Goal: Information Seeking & Learning: Check status

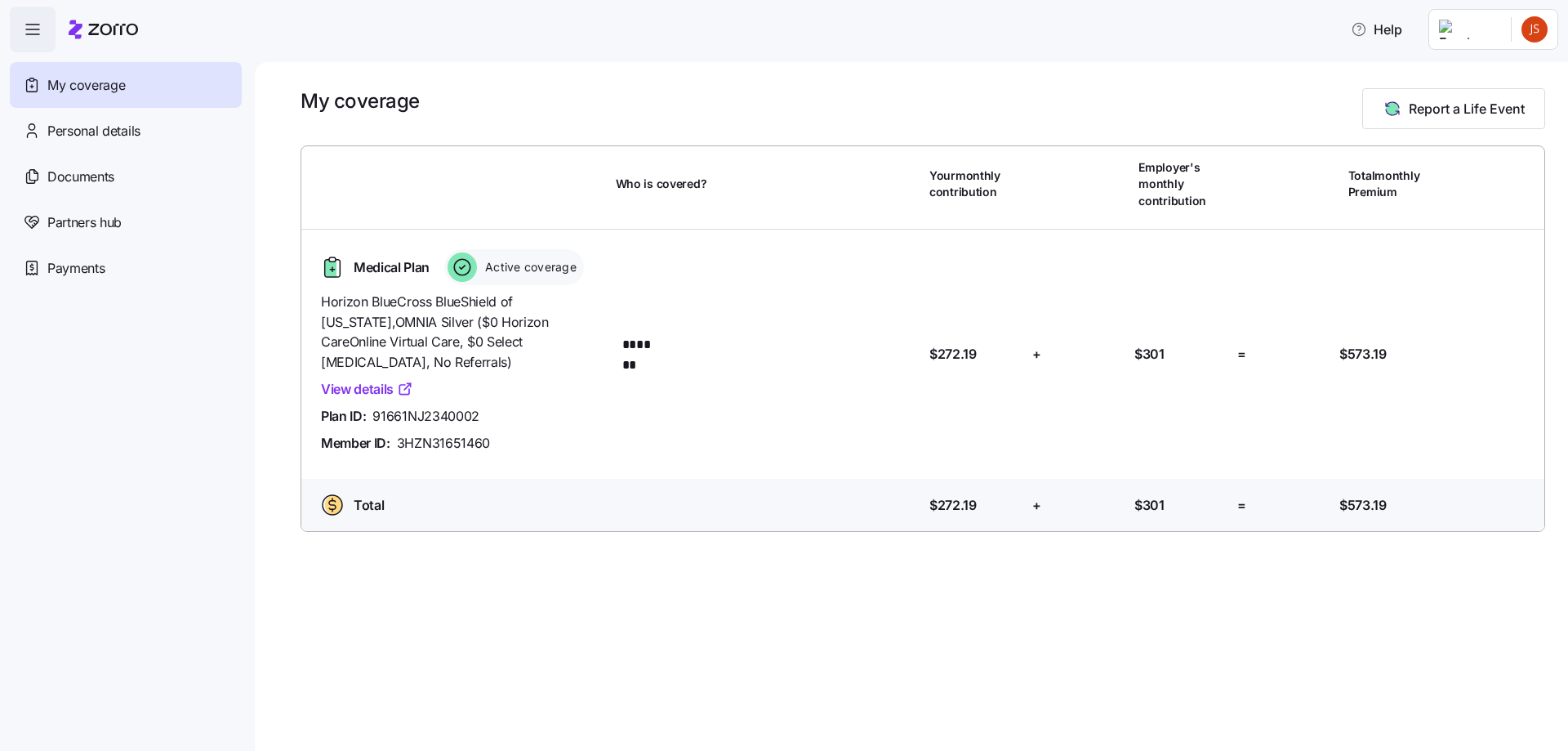
click at [368, 379] on link "View details" at bounding box center [367, 389] width 92 height 21
click at [461, 406] on span "91661NJ2340002" at bounding box center [426, 416] width 107 height 21
click at [454, 433] on span "3HZN31651460" at bounding box center [443, 443] width 93 height 21
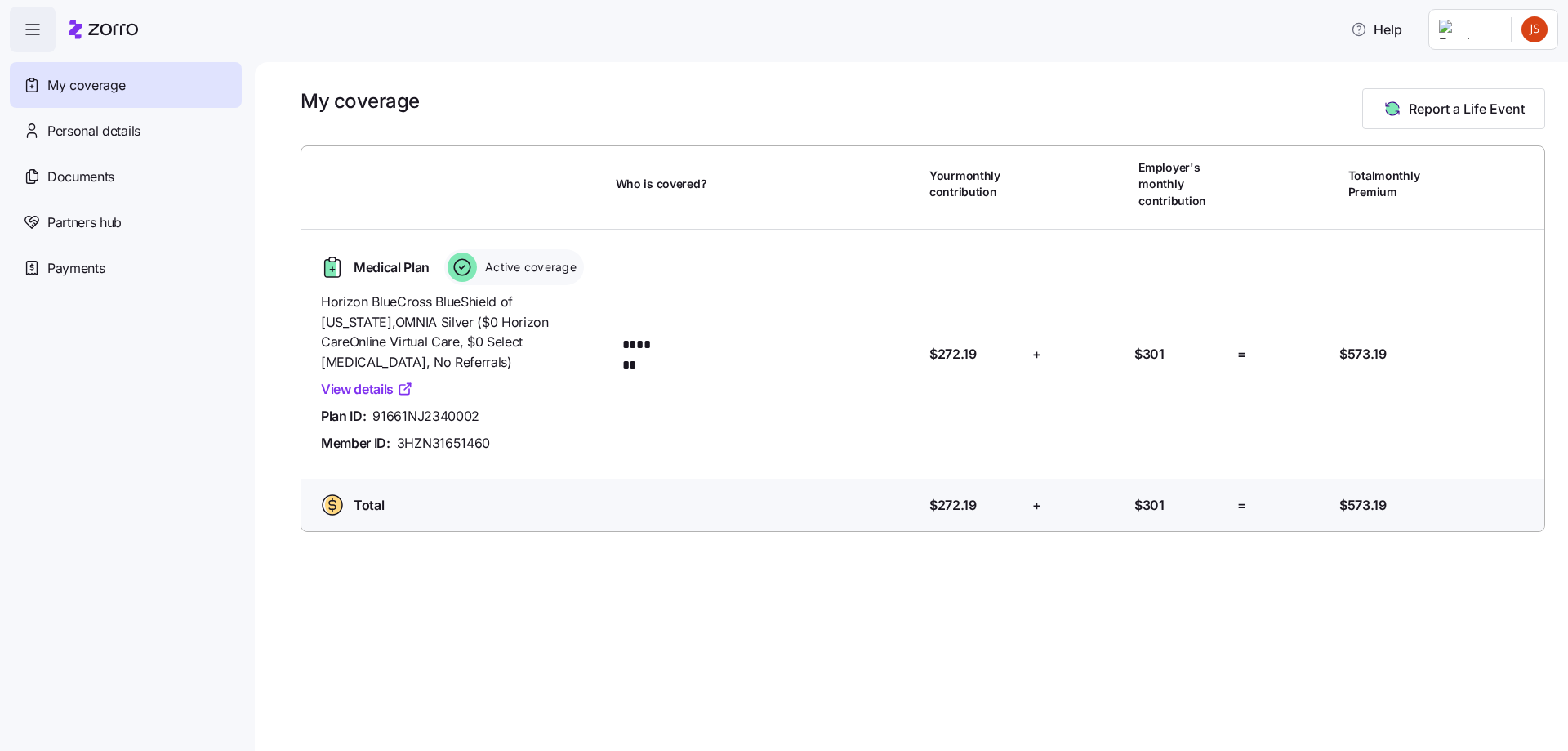
click at [762, 596] on div "My coverage Report a Life Event Who is covered? Your monthly contribution Emplo…" at bounding box center [911, 406] width 1313 height 689
click at [439, 406] on span "91661NJ2340002" at bounding box center [426, 416] width 107 height 21
click at [577, 479] on div "Total Who is covered? Your contribution: $272.19 + Employer's contribution: $30…" at bounding box center [922, 508] width 1255 height 58
drag, startPoint x: 495, startPoint y: 427, endPoint x: 430, endPoint y: 421, distance: 65.3
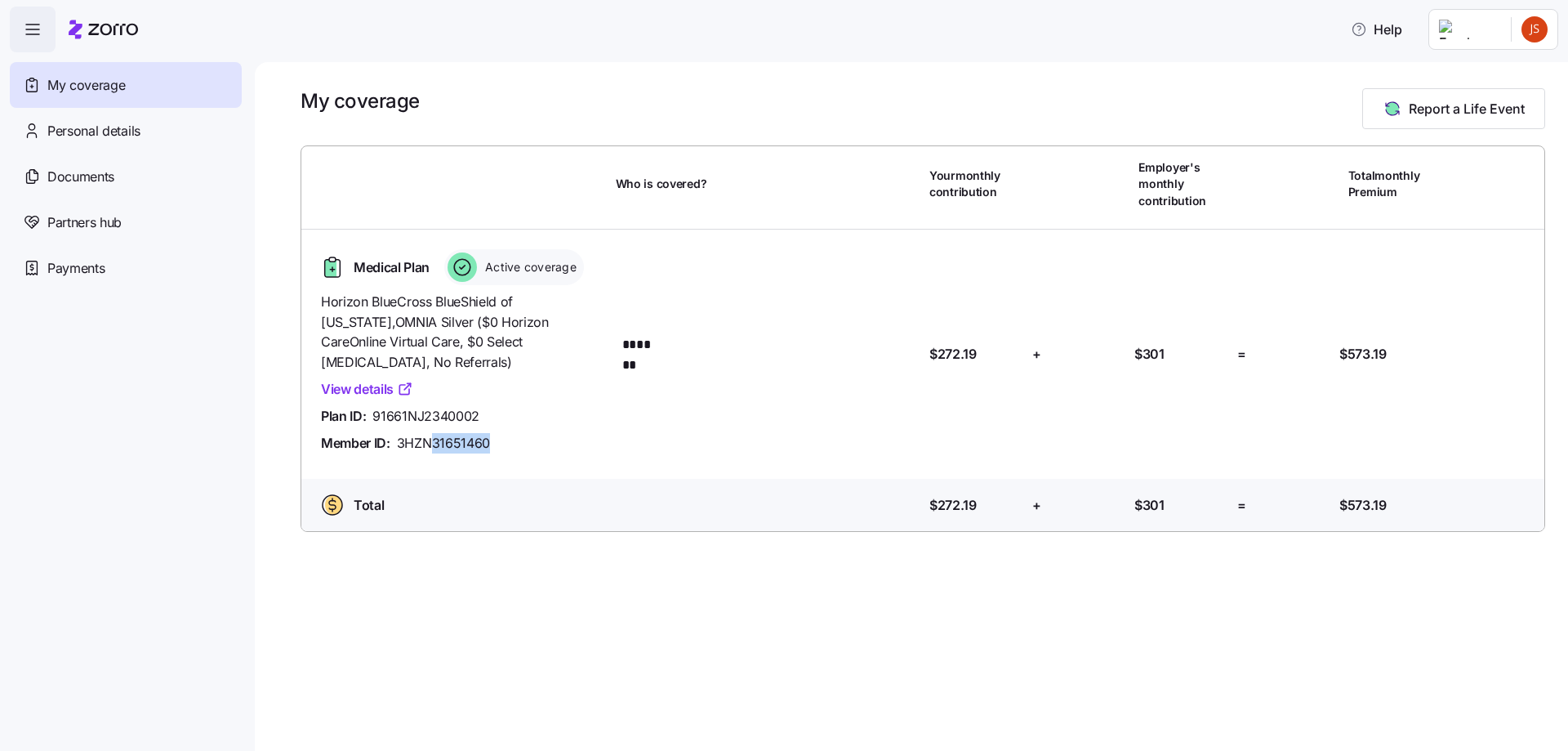
click at [430, 433] on div "Member ID: 3HZN31651460" at bounding box center [461, 443] width 282 height 21
drag, startPoint x: 791, startPoint y: 634, endPoint x: 769, endPoint y: 654, distance: 29.7
click at [791, 636] on div "My coverage Report a Life Event Who is covered? Your monthly contribution Emplo…" at bounding box center [911, 406] width 1313 height 689
drag, startPoint x: 655, startPoint y: 621, endPoint x: 630, endPoint y: 647, distance: 36.1
click at [660, 621] on div "My coverage Report a Life Event Who is covered? Your monthly contribution Emplo…" at bounding box center [911, 406] width 1313 height 689
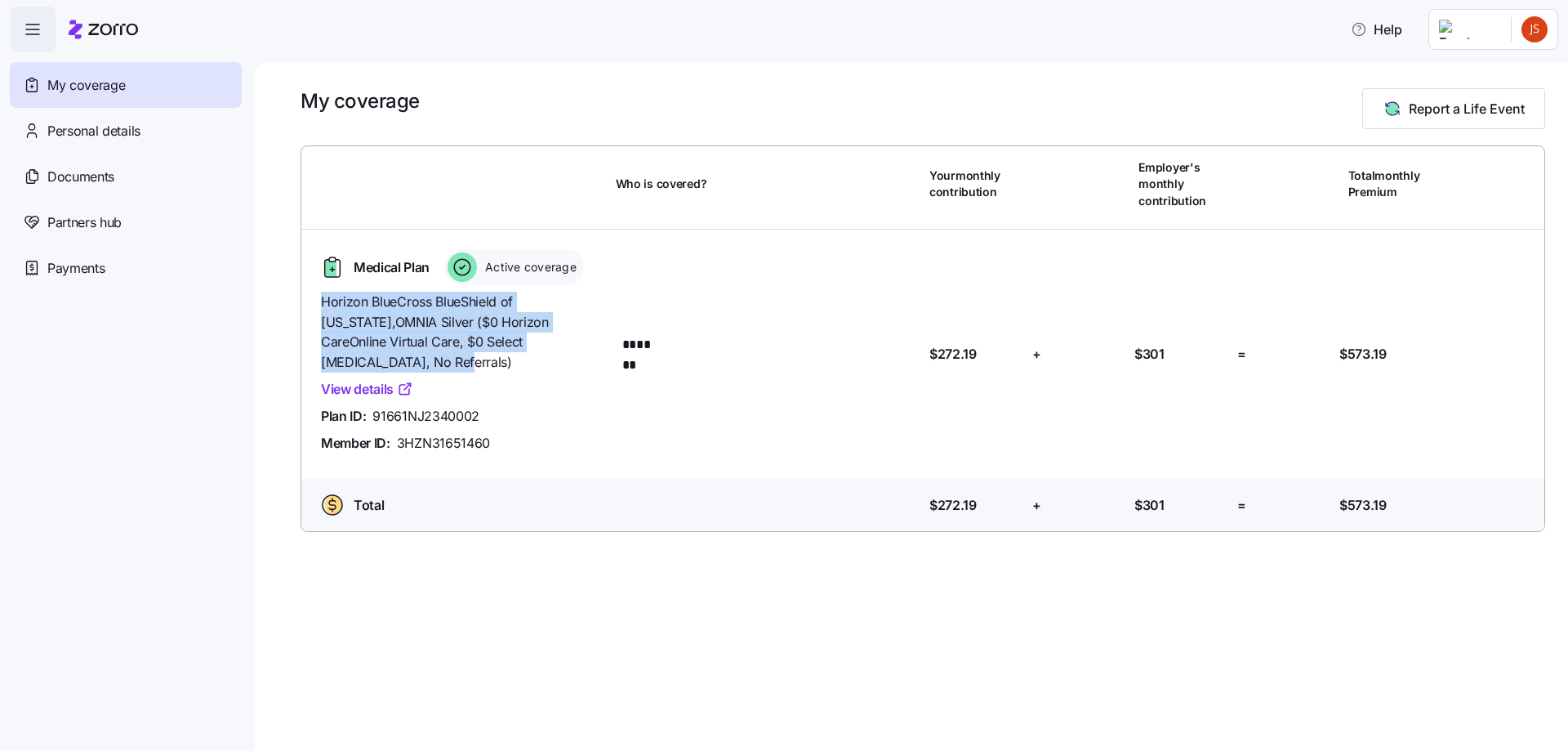
drag, startPoint x: 543, startPoint y: 347, endPoint x: 357, endPoint y: 360, distance: 186.5
click at [322, 298] on span "Horizon BlueCross BlueShield of [US_STATE] , OMNIA Silver ($0 Horizon CareOnlin…" at bounding box center [461, 333] width 282 height 81
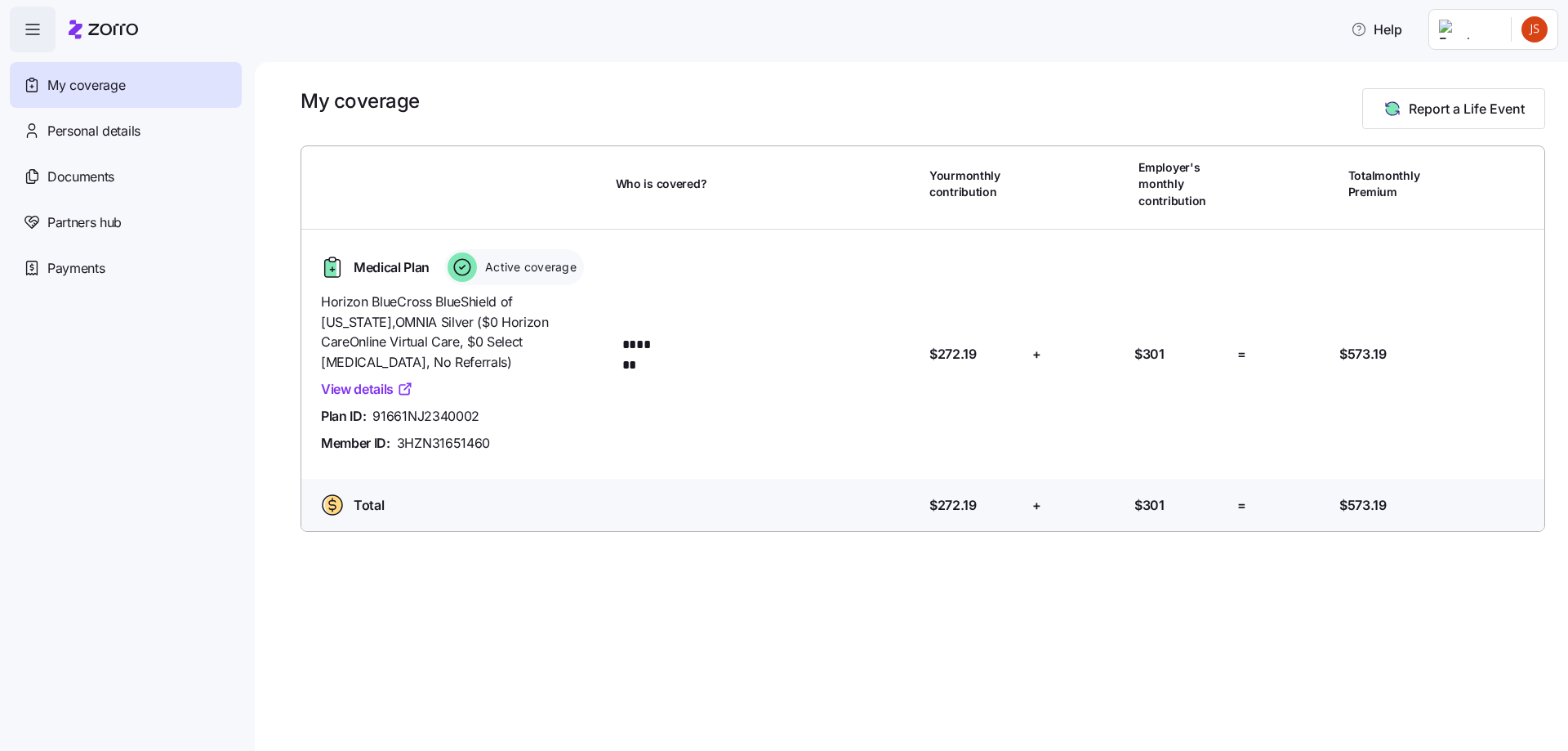
click at [512, 439] on div "Horizon BlueCross BlueShield of [US_STATE] , OMNIA Silver ($0 Horizon CareOnlin…" at bounding box center [461, 373] width 295 height 175
drag, startPoint x: 493, startPoint y: 420, endPoint x: 390, endPoint y: 435, distance: 104.1
click at [390, 435] on div "Horizon BlueCross BlueShield of [US_STATE] , OMNIA Silver ($0 Horizon CareOnlin…" at bounding box center [461, 373] width 295 height 175
click at [508, 433] on div "Member ID: 3HZN31651460" at bounding box center [461, 443] width 282 height 21
